Goal: Find specific page/section: Find specific page/section

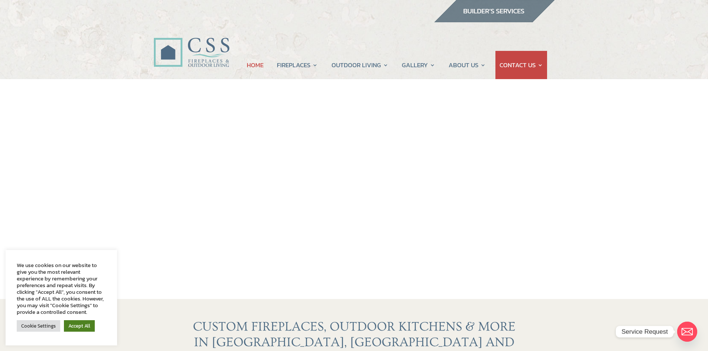
click at [87, 325] on link "Accept All" at bounding box center [79, 327] width 31 height 12
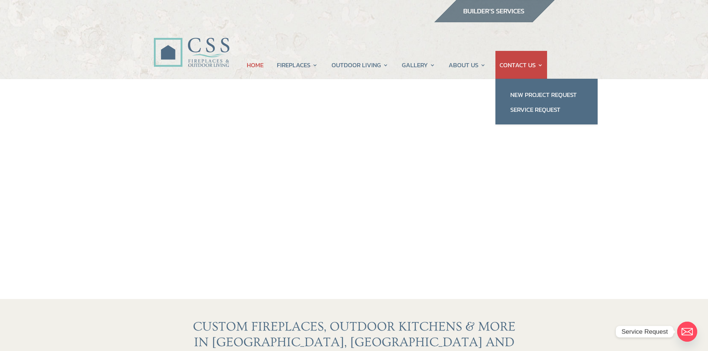
click at [521, 66] on link "CONTACT US" at bounding box center [522, 65] width 44 height 28
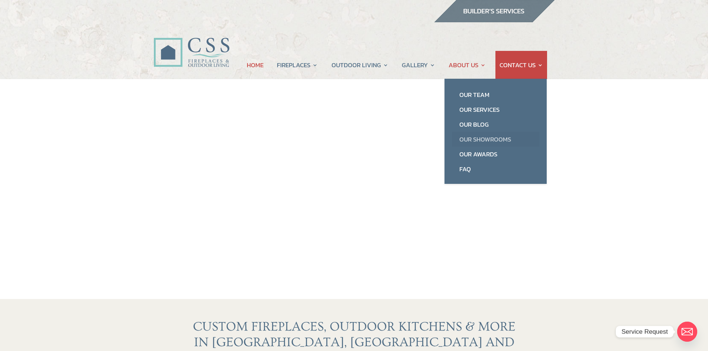
click at [486, 139] on link "Our Showrooms" at bounding box center [495, 139] width 87 height 15
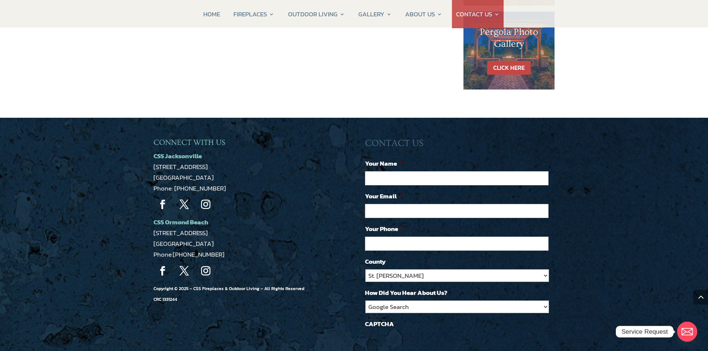
scroll to position [558, 0]
